Goal: Information Seeking & Learning: Learn about a topic

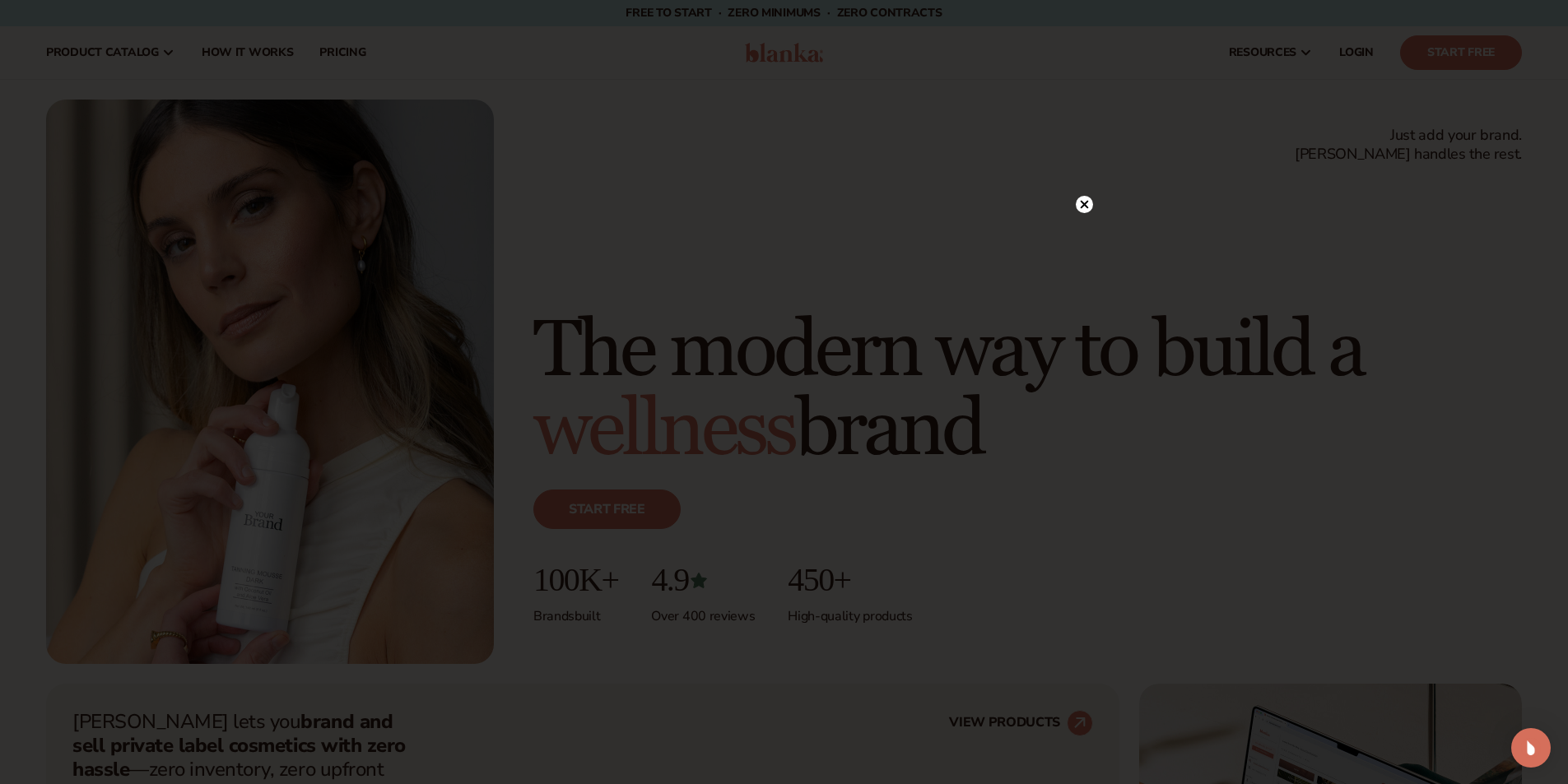
click at [1079, 192] on div at bounding box center [1083, 204] width 17 height 29
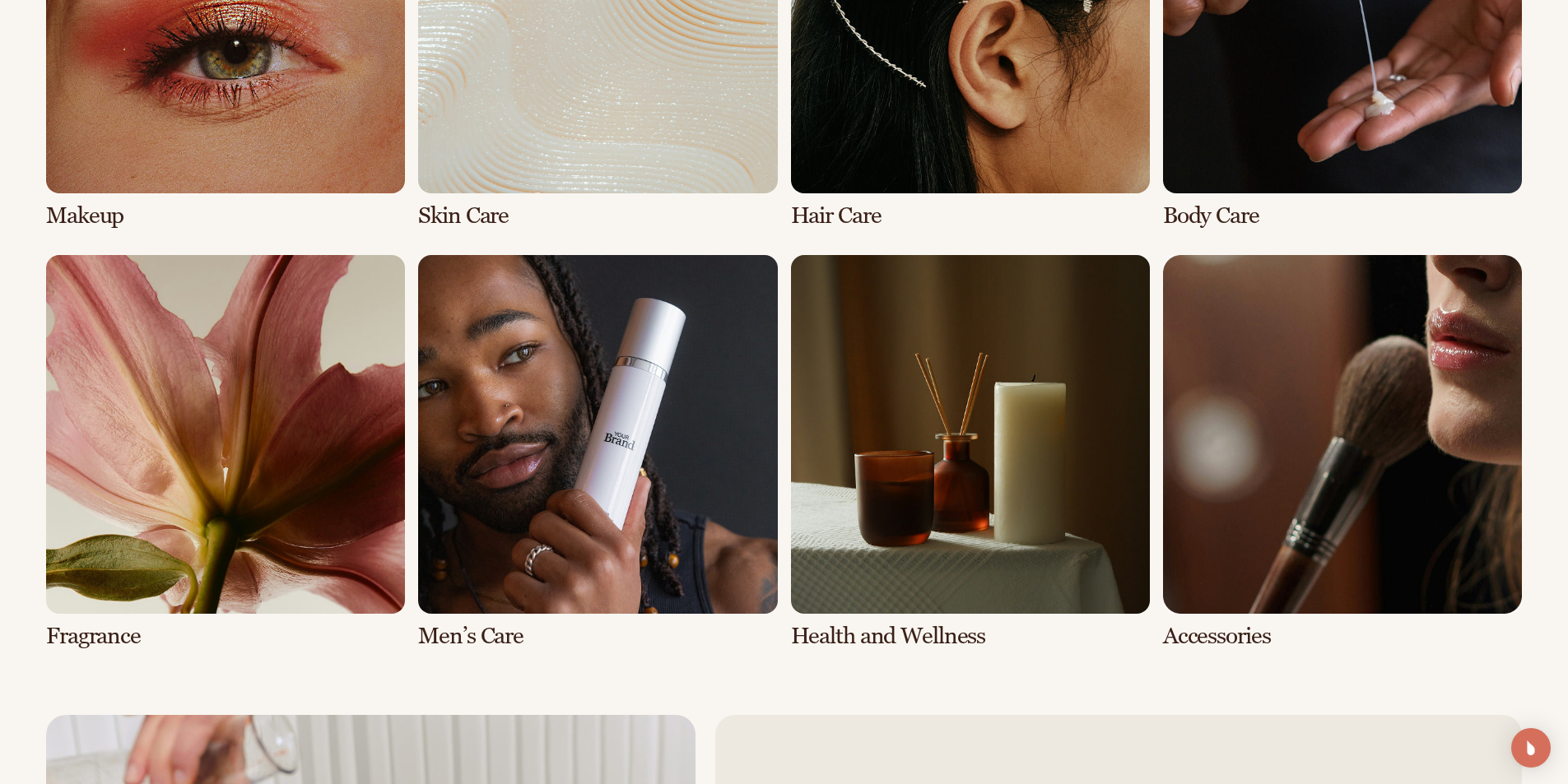
scroll to position [3622, 0]
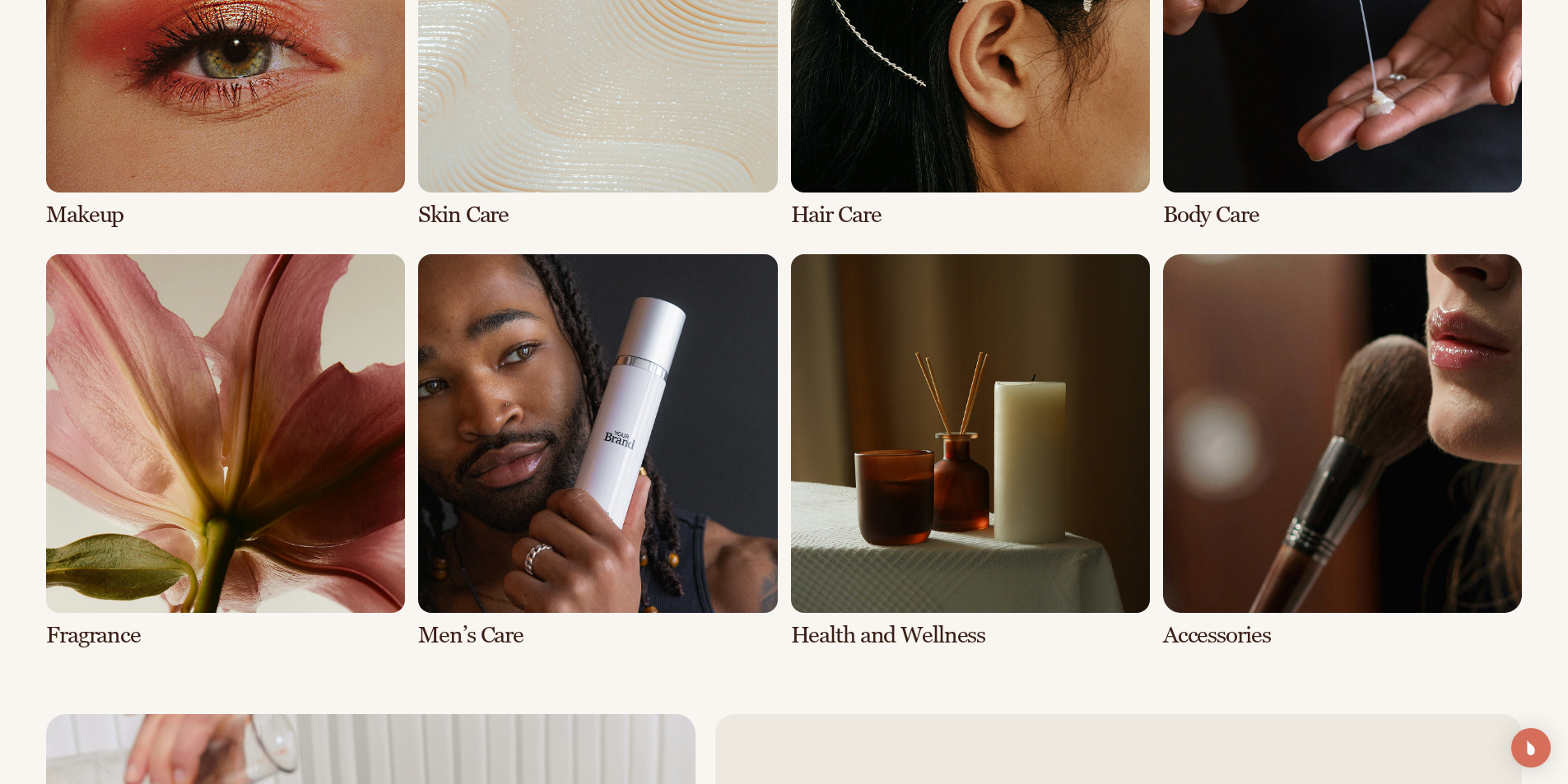
click at [915, 129] on link "3 / 8" at bounding box center [970, 31] width 359 height 394
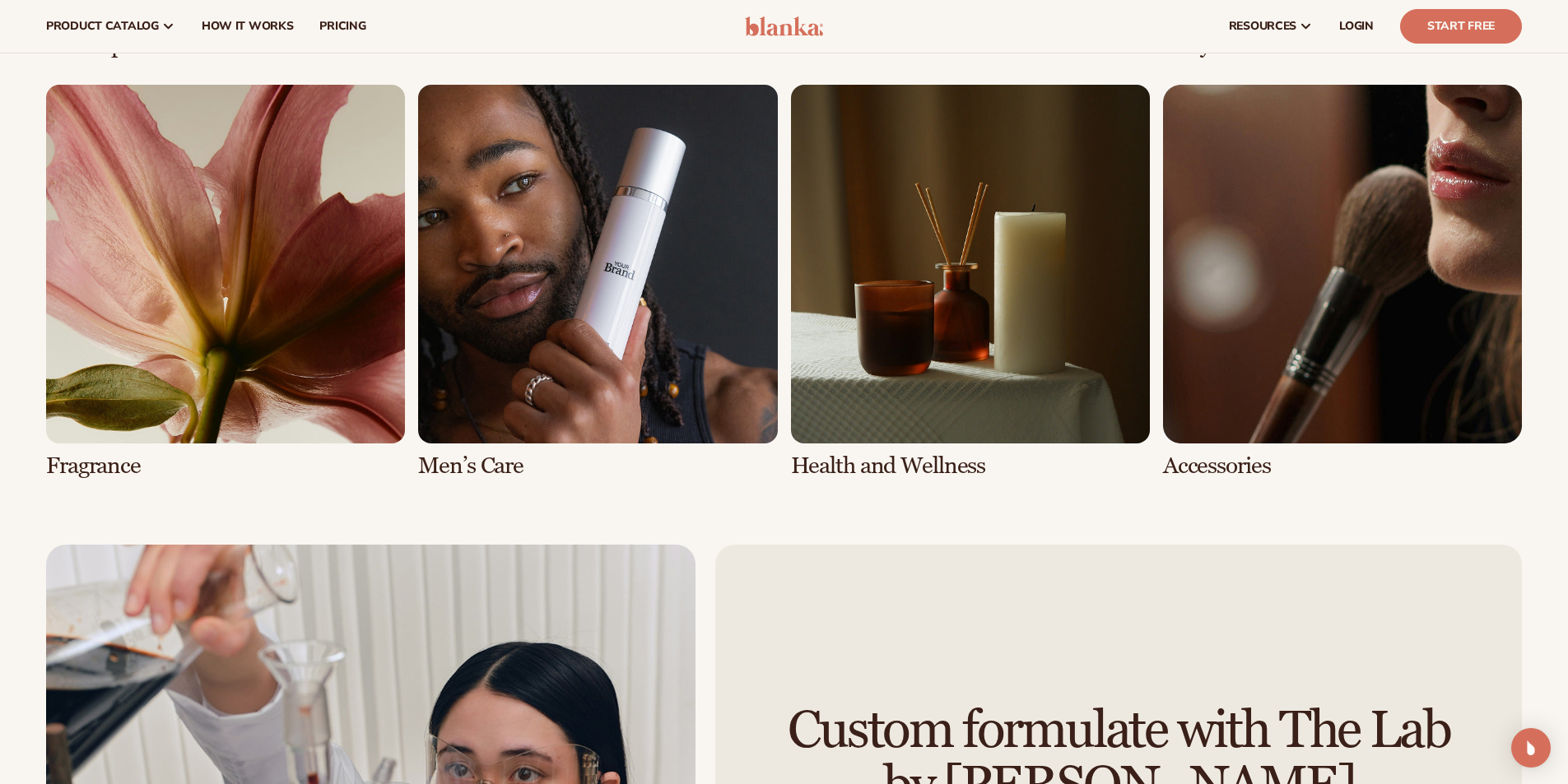
scroll to position [3535, 0]
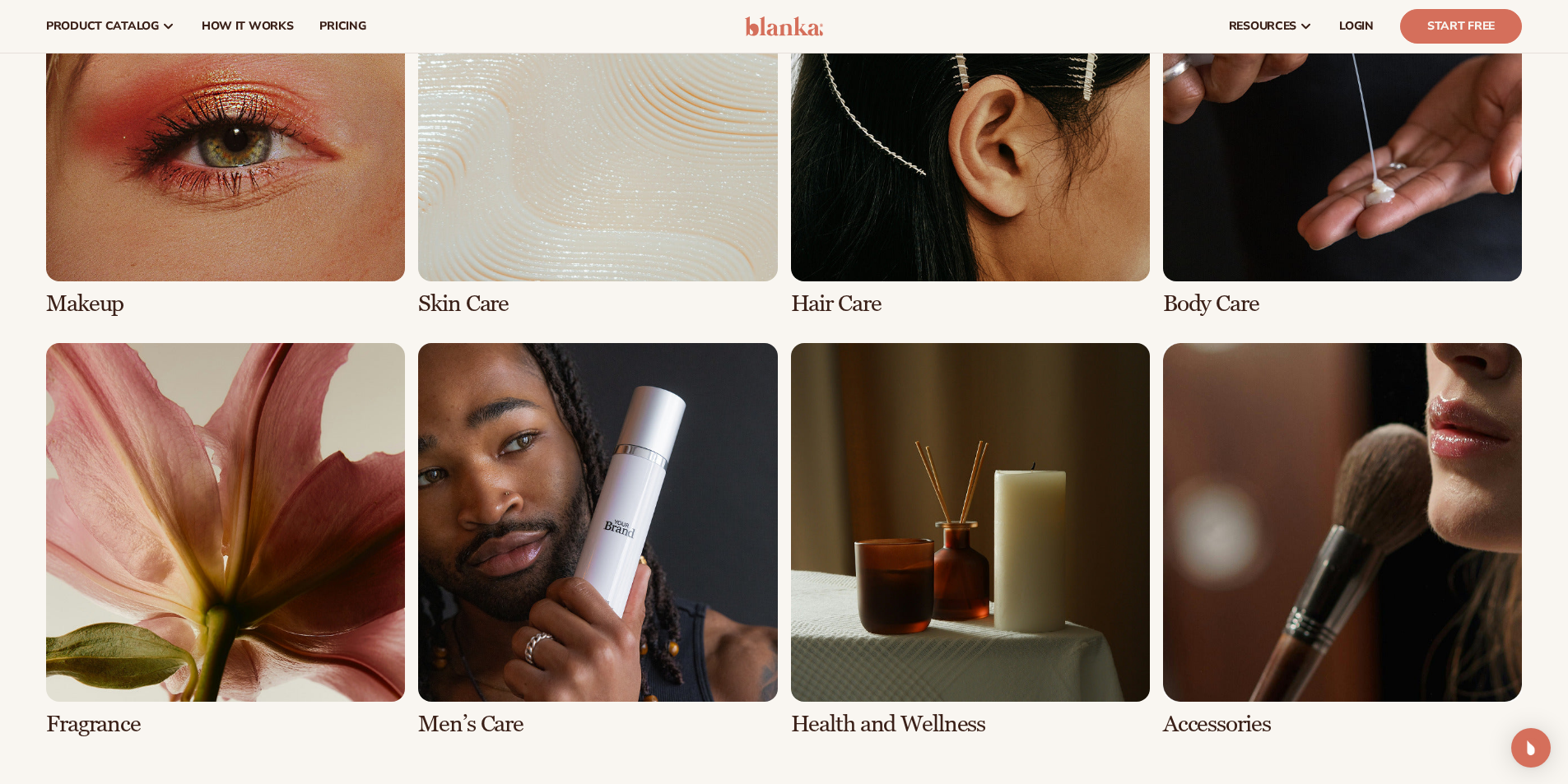
click at [1346, 571] on link "8 / 8" at bounding box center [1342, 540] width 359 height 394
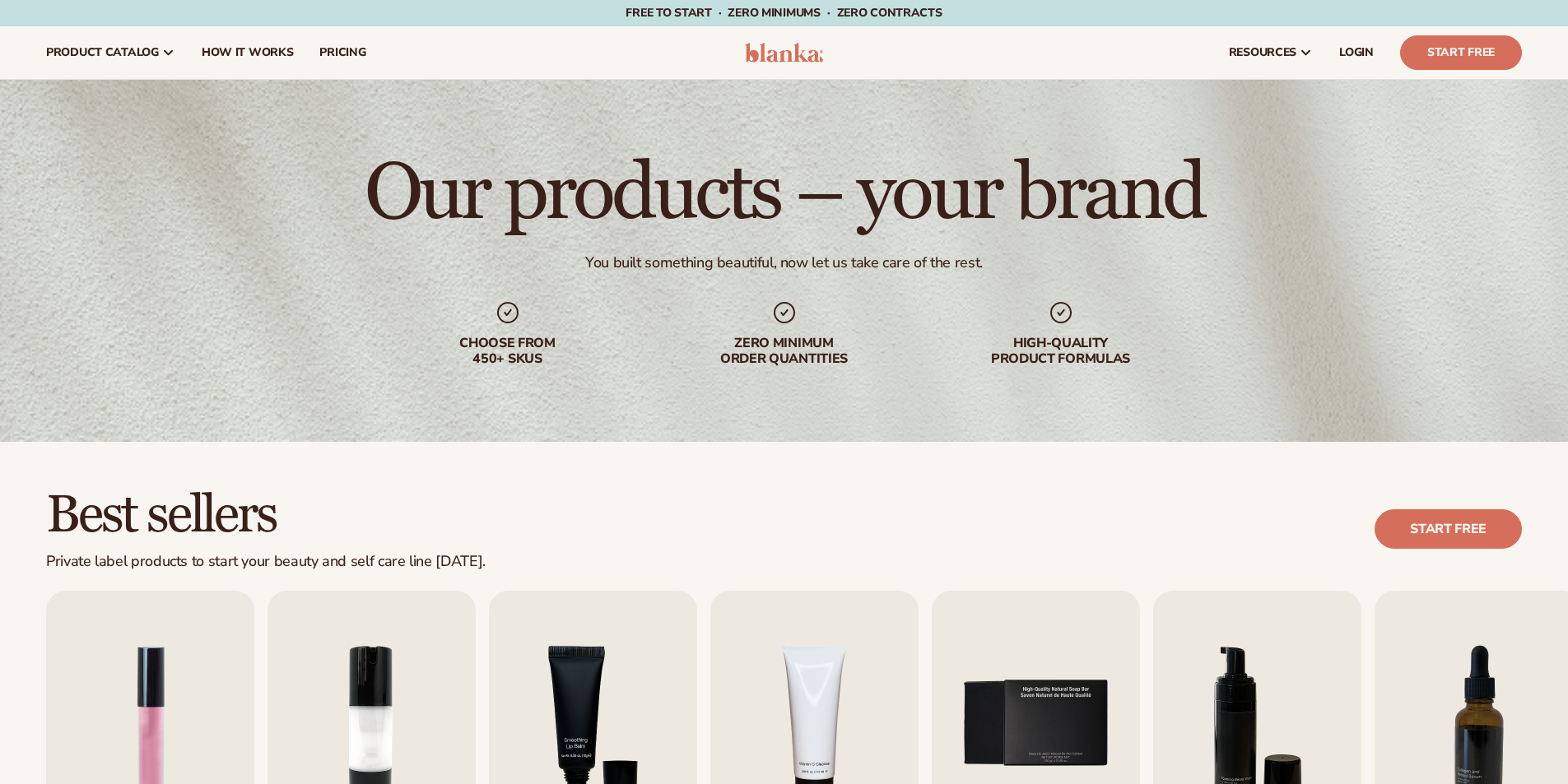
scroll to position [411, 0]
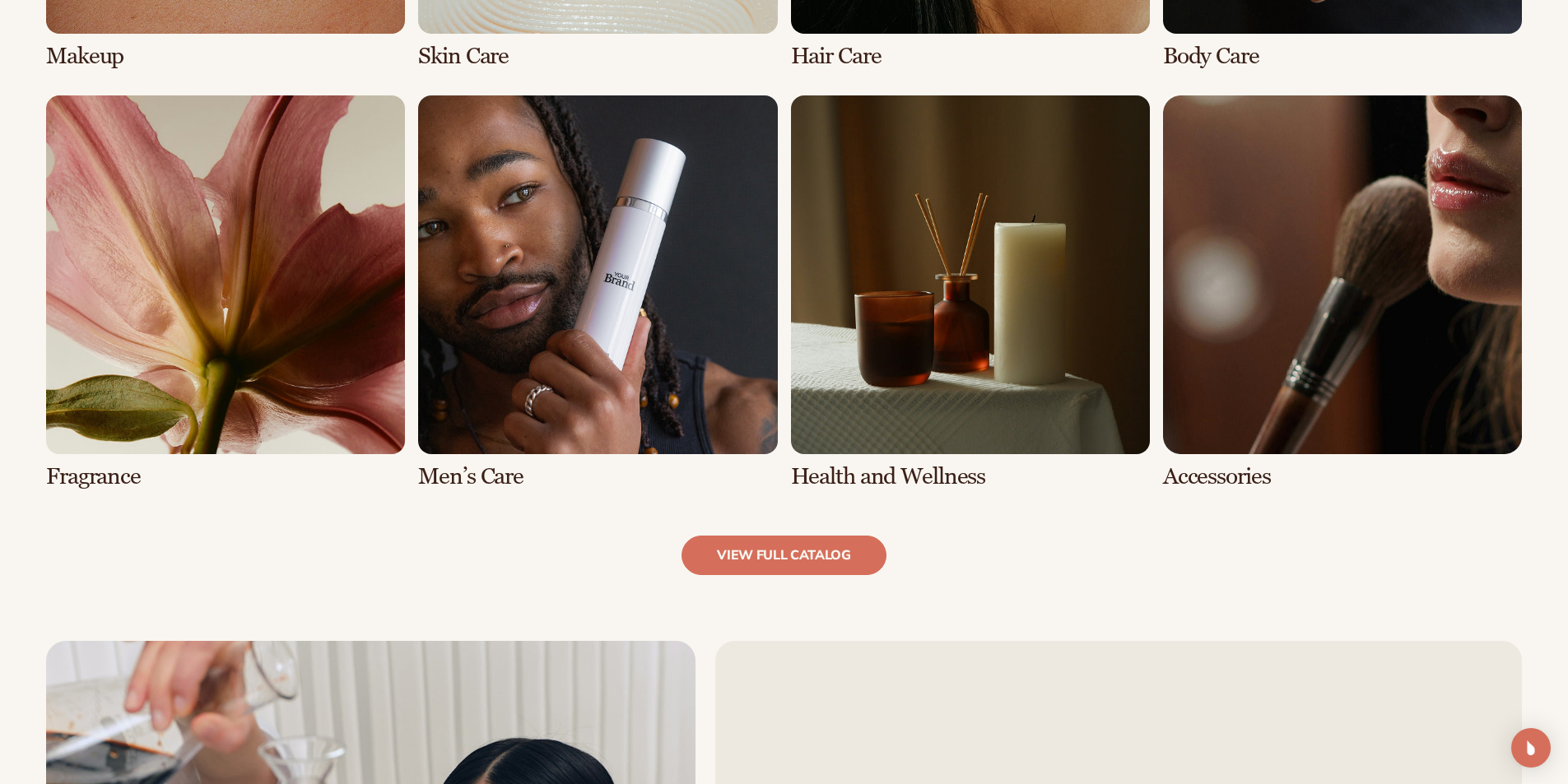
click at [1290, 293] on link "8 / 8" at bounding box center [1342, 292] width 359 height 394
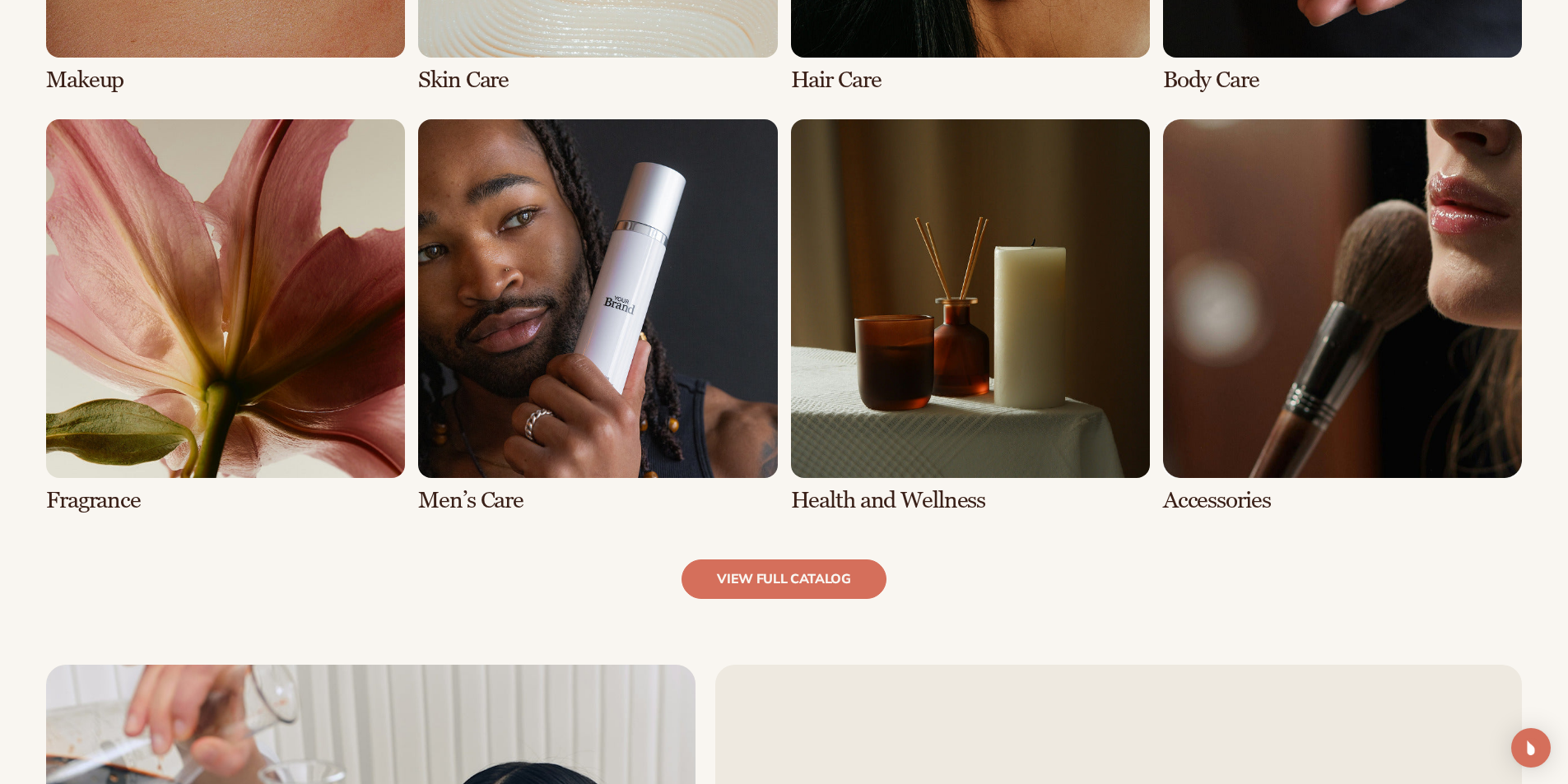
scroll to position [1811, 0]
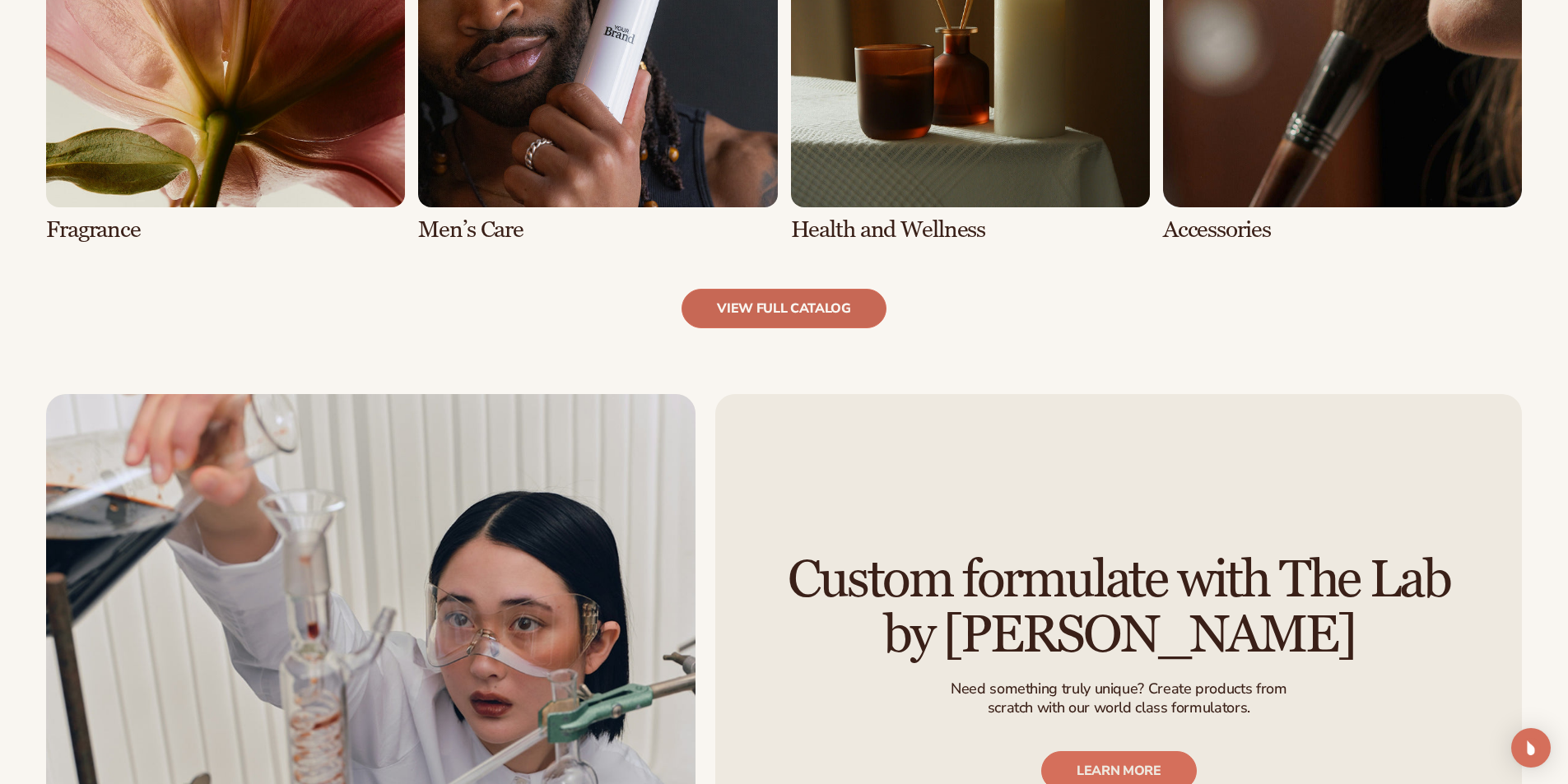
click at [802, 303] on link "view full catalog" at bounding box center [784, 308] width 205 height 40
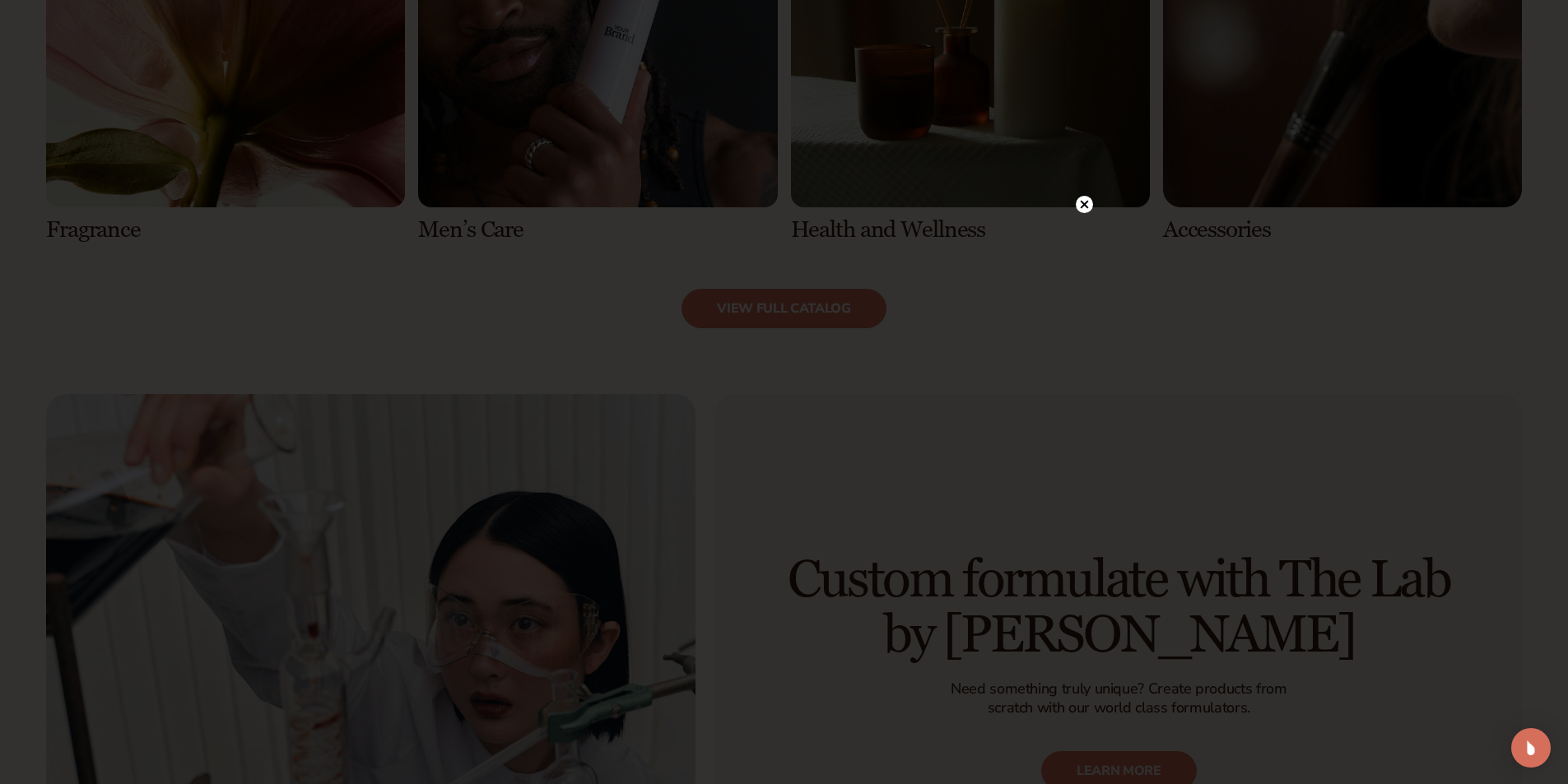
click at [1091, 199] on icon at bounding box center [1083, 204] width 17 height 17
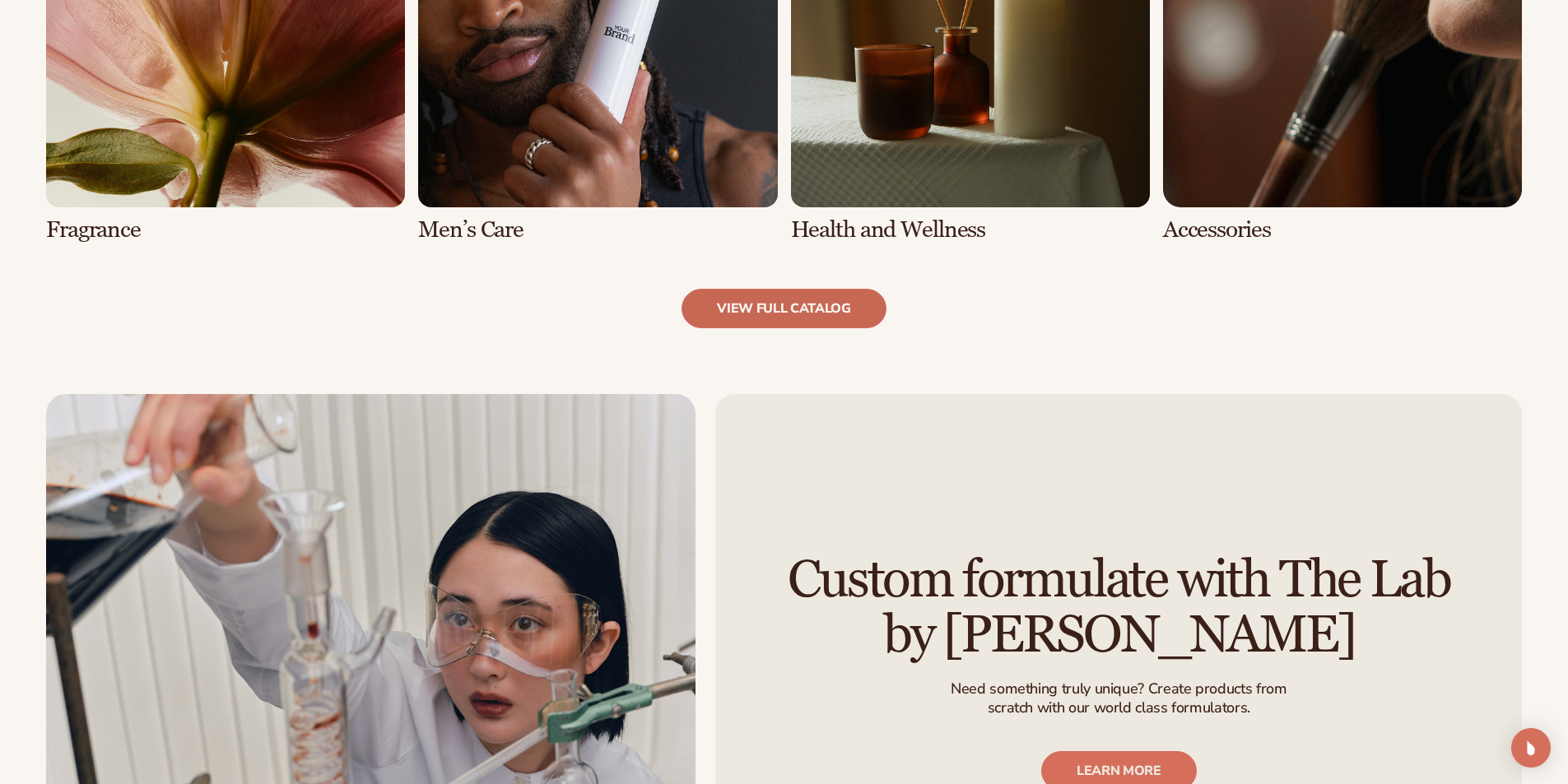
click at [800, 313] on link "view full catalog" at bounding box center [784, 308] width 205 height 40
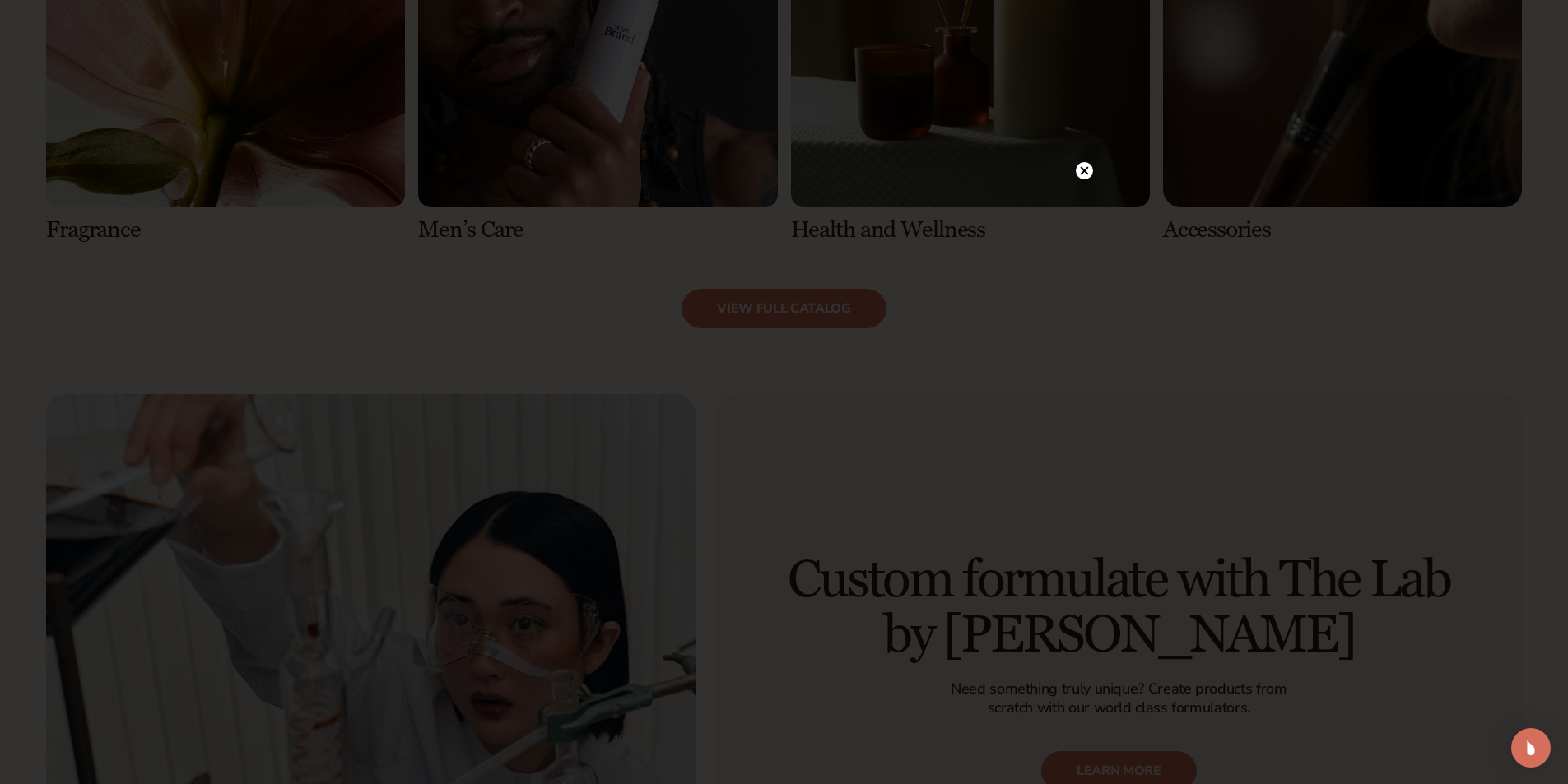
click at [1090, 399] on div at bounding box center [784, 392] width 1568 height 784
